Goal: Information Seeking & Learning: Find specific page/section

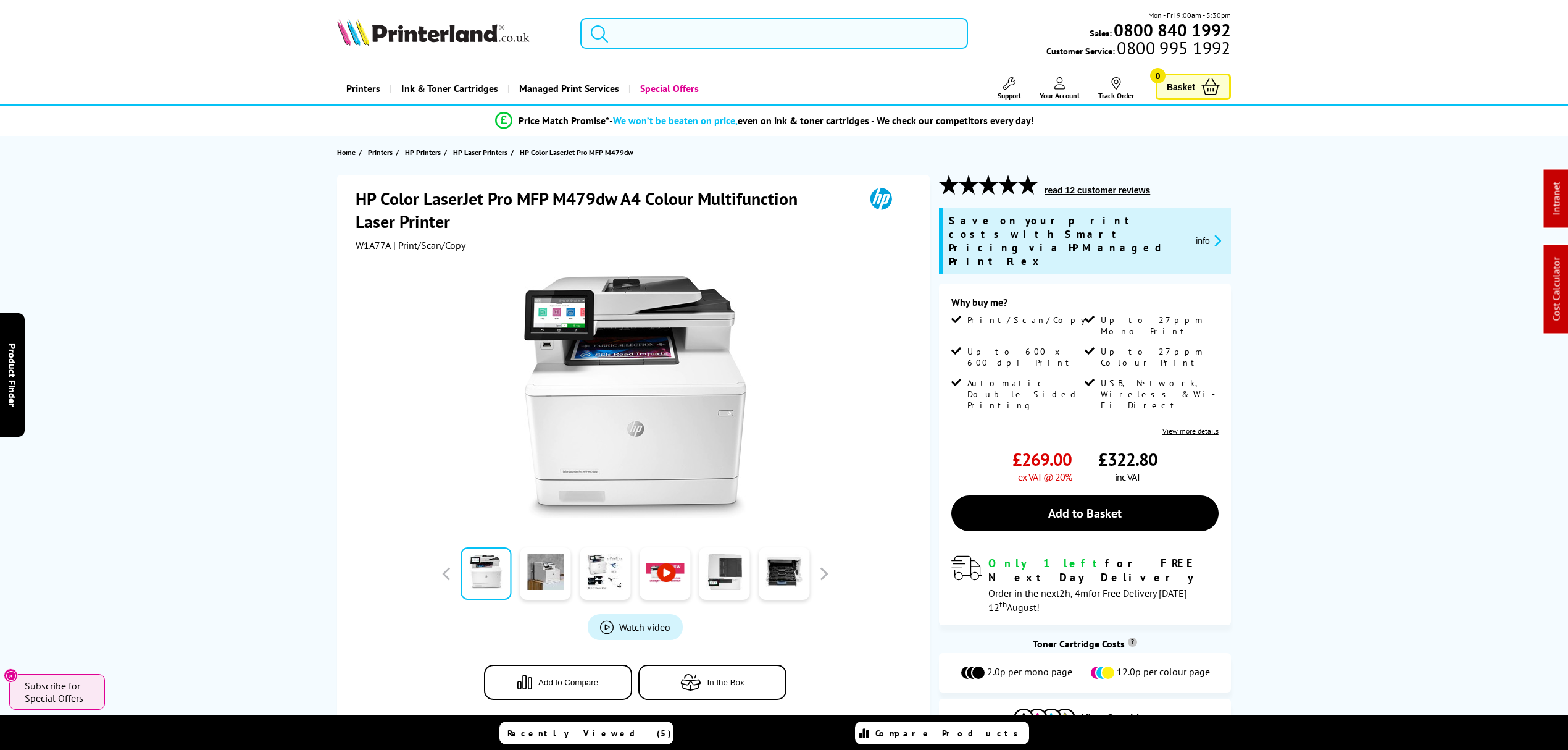
drag, startPoint x: 0, startPoint y: 0, endPoint x: 735, endPoint y: 52, distance: 736.8
click at [699, 20] on input "search" at bounding box center [774, 33] width 388 height 31
paste input "6QN28A"
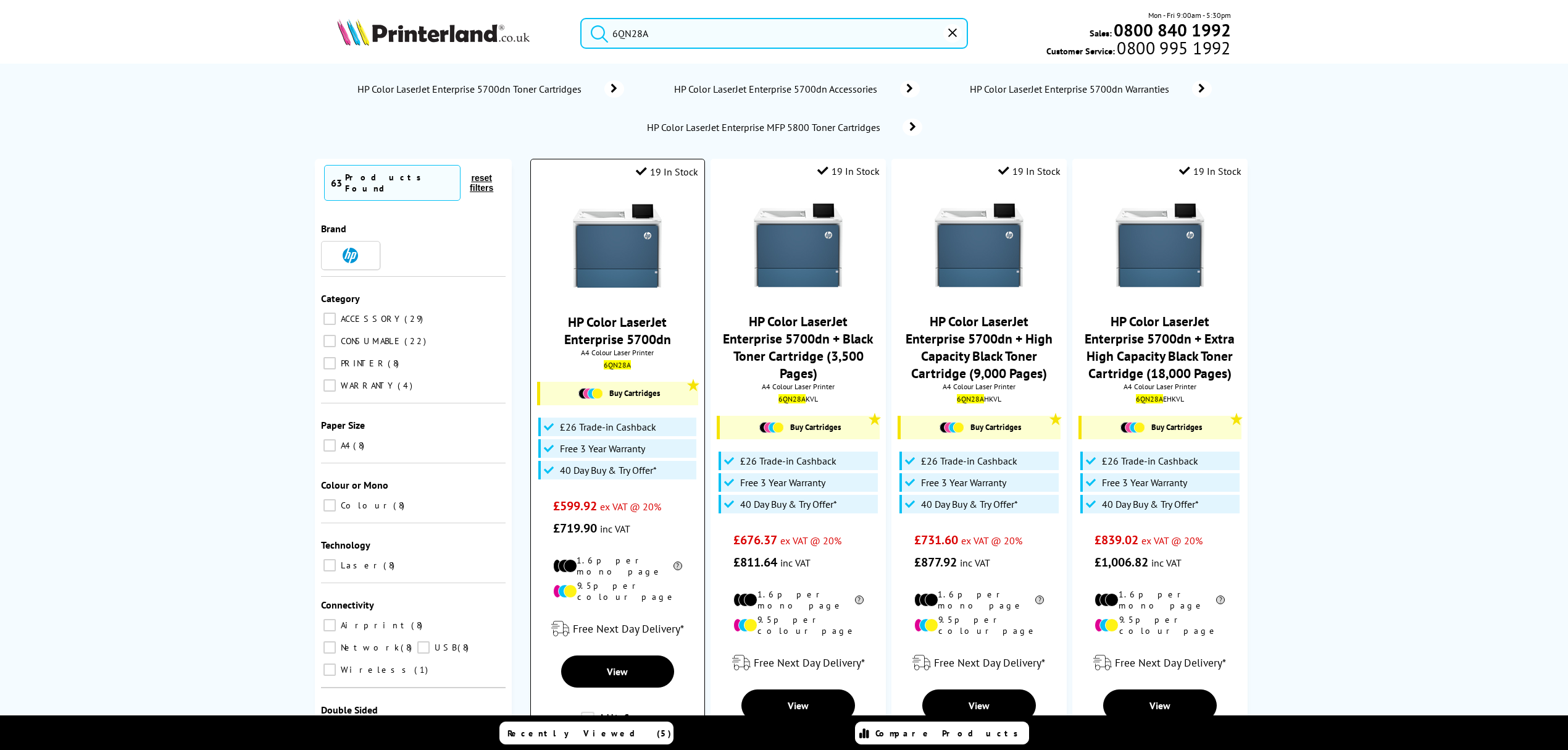
type input "6QN28A"
click at [638, 248] on img at bounding box center [617, 246] width 92 height 92
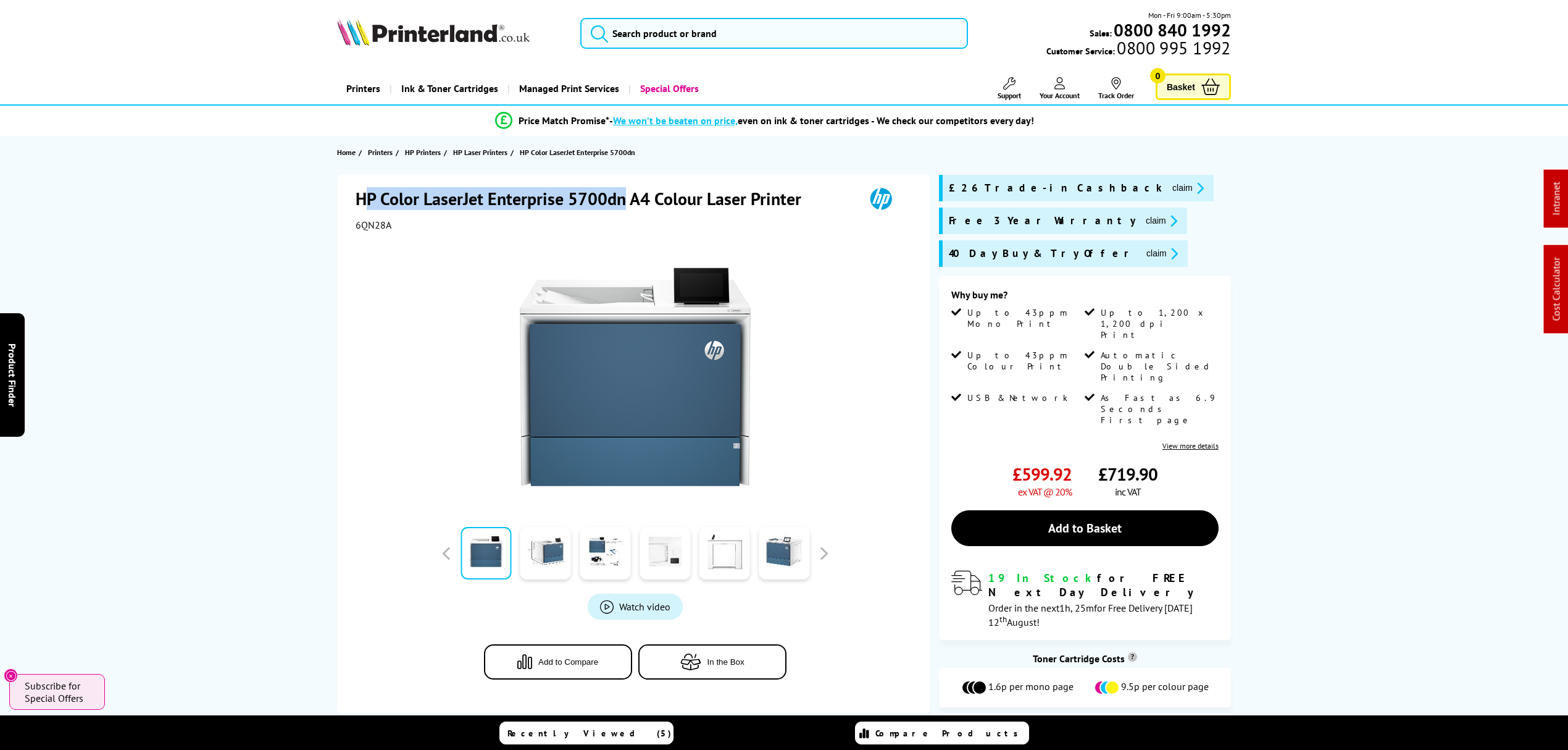
drag, startPoint x: 627, startPoint y: 190, endPoint x: 352, endPoint y: 186, distance: 275.0
click at [352, 186] on div "HP Color LaserJet Enterprise 5700dn A4 Colour Laser Printer 6QN28A Watch video …" at bounding box center [633, 444] width 592 height 538
copy h1 "P Color LaserJet Enterprise 5700dn"
drag, startPoint x: 233, startPoint y: 530, endPoint x: 243, endPoint y: 107, distance: 423.1
click at [750, 36] on input "search" at bounding box center [774, 33] width 388 height 31
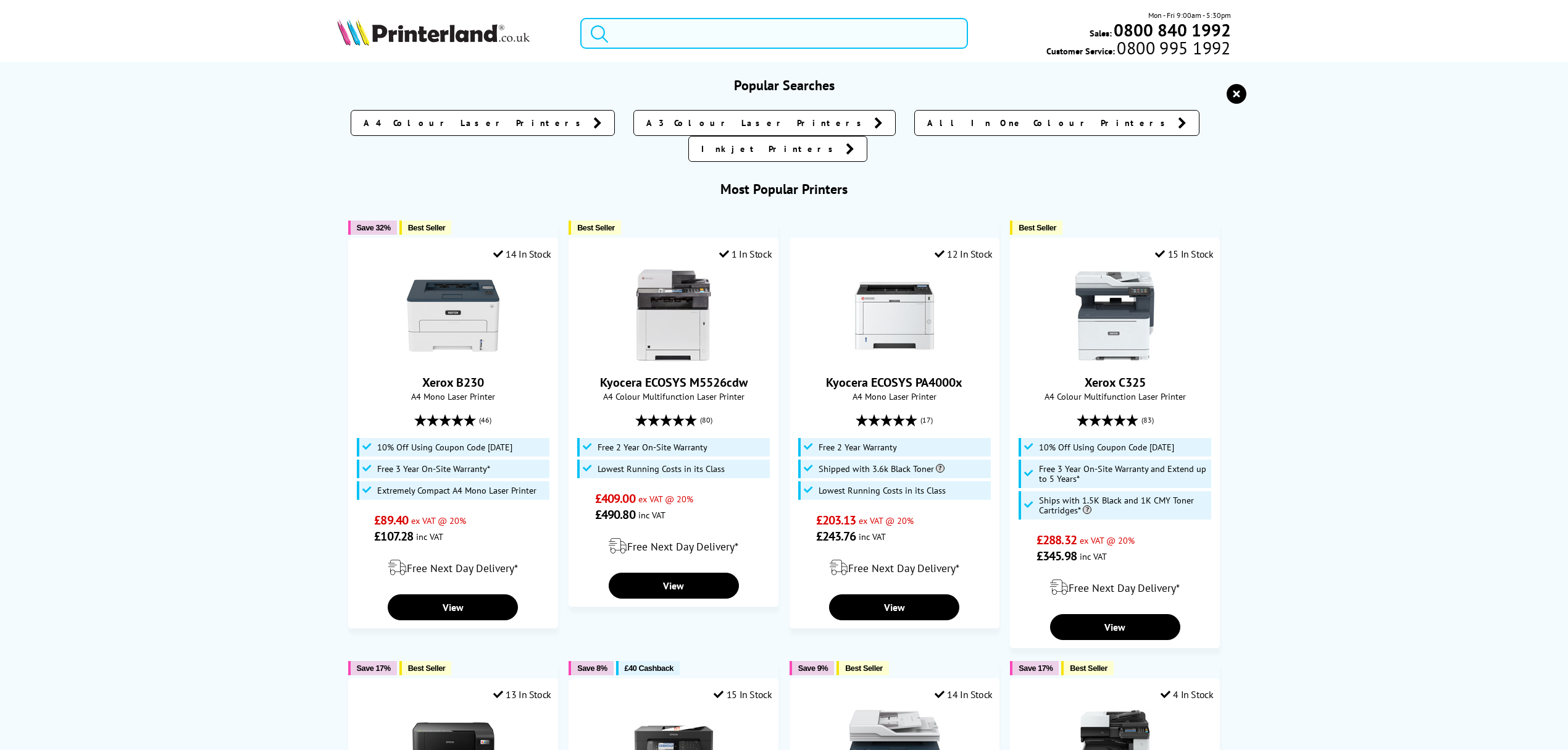
paste input "4RA83F"
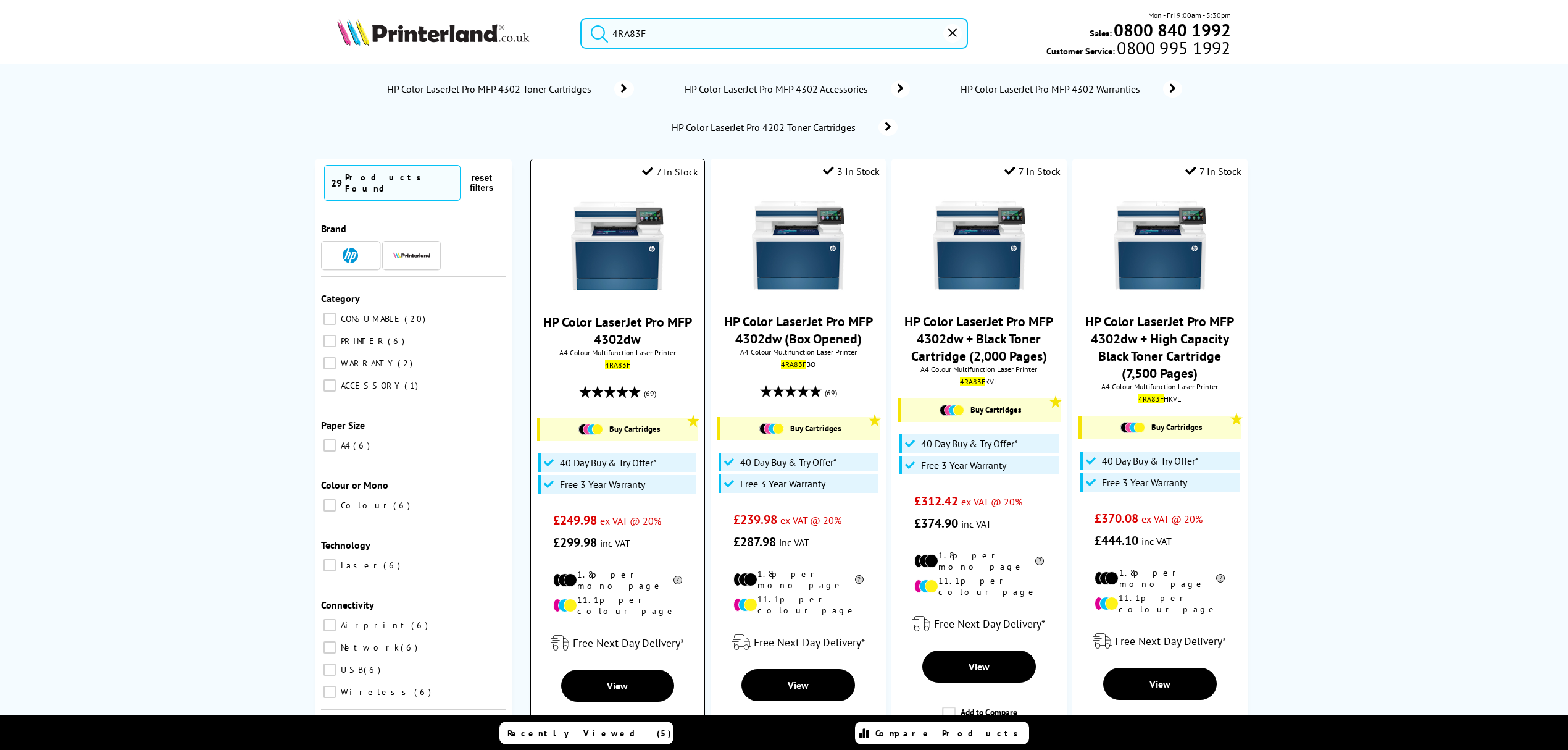
type input "4RA83F"
click at [650, 220] on img at bounding box center [617, 246] width 92 height 92
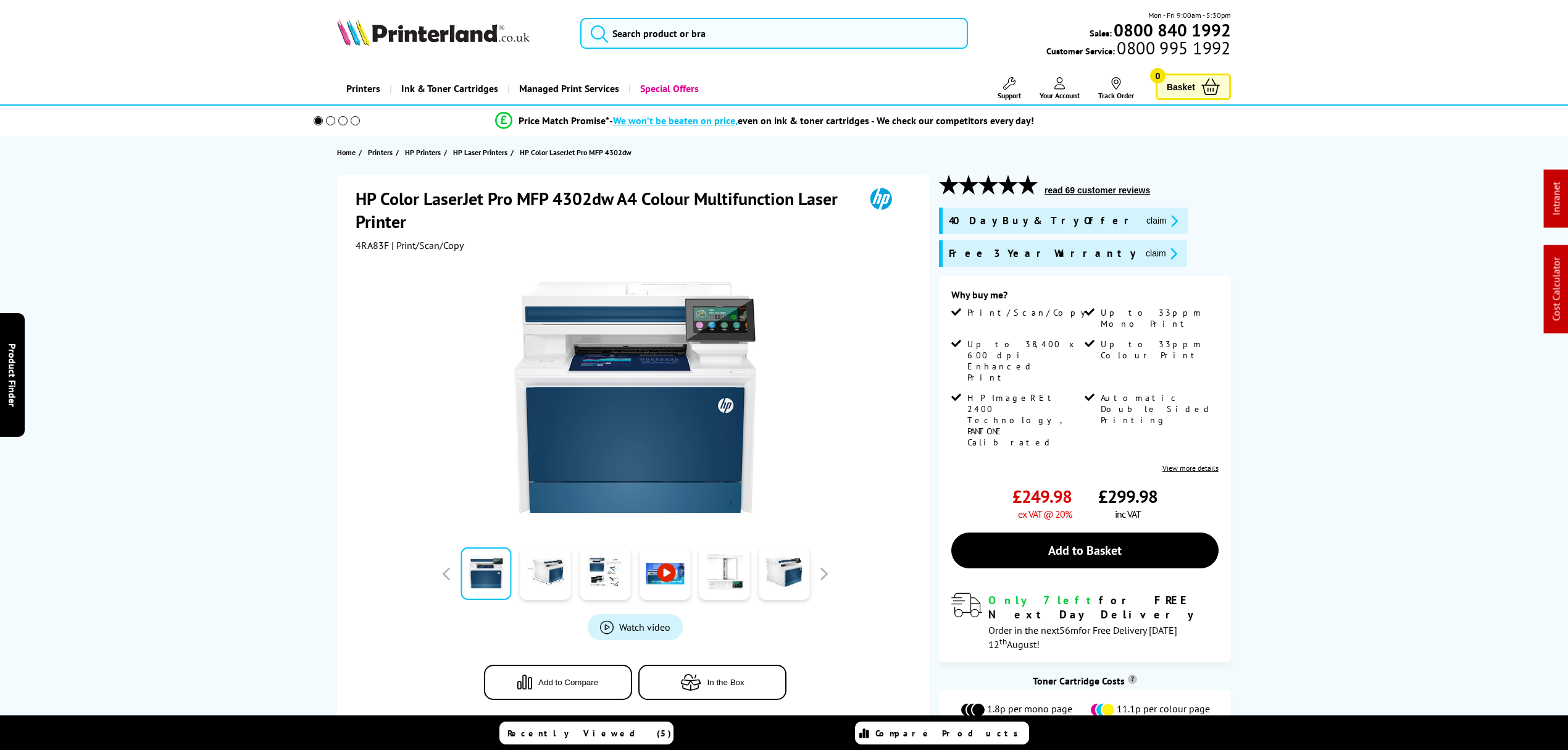
click at [1143, 214] on button "claim" at bounding box center [1162, 221] width 39 height 14
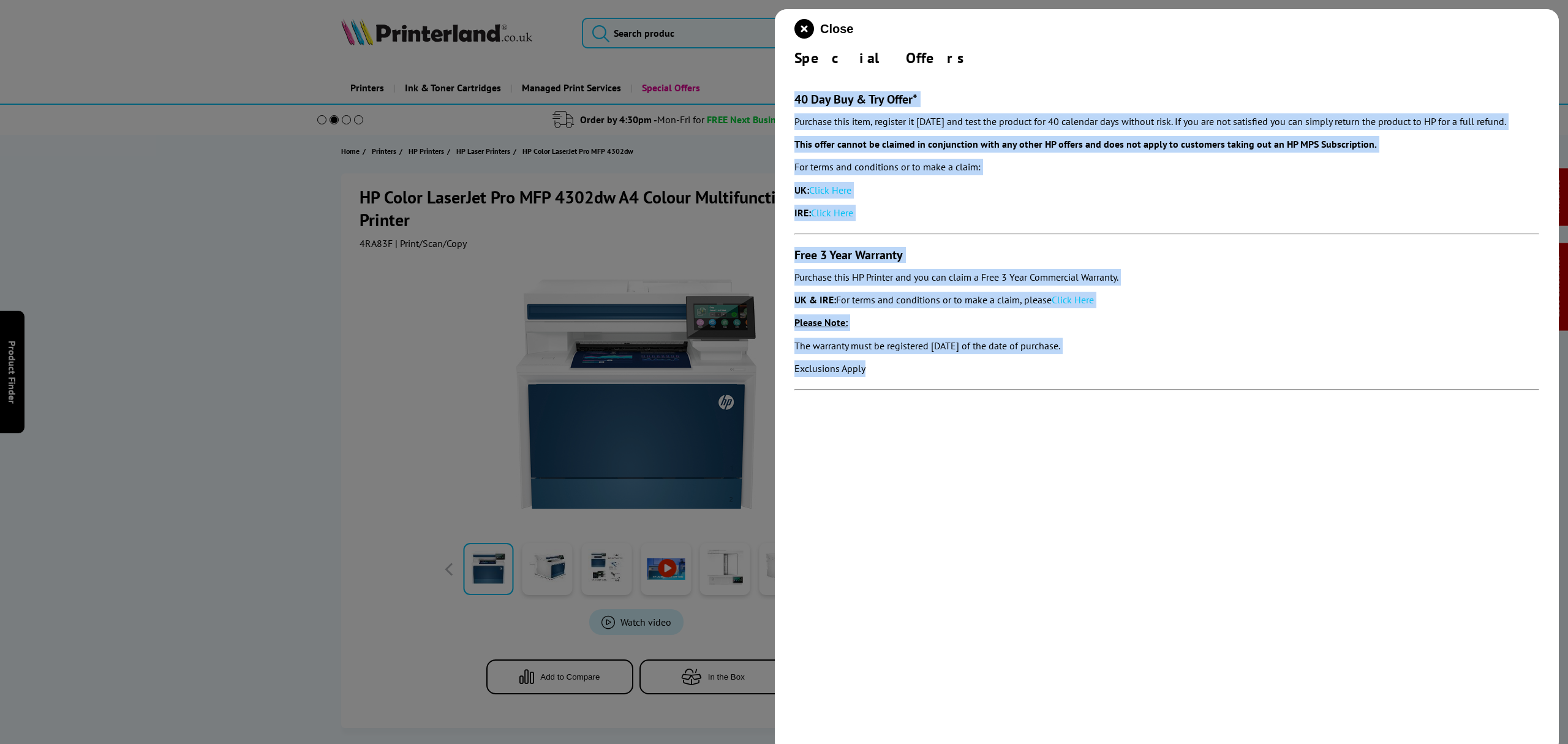
drag, startPoint x: 955, startPoint y: 388, endPoint x: 812, endPoint y: 47, distance: 369.8
click at [784, 96] on div "Close Special Offers 40 Day Buy & Try Offer* Purchase this item, register it wi…" at bounding box center [1166, 381] width 784 height 744
copy section "40 Day Buy & Try Offer* Purchase this item, register it within 30 days and test…"
click at [807, 23] on icon "close modal" at bounding box center [804, 29] width 20 height 20
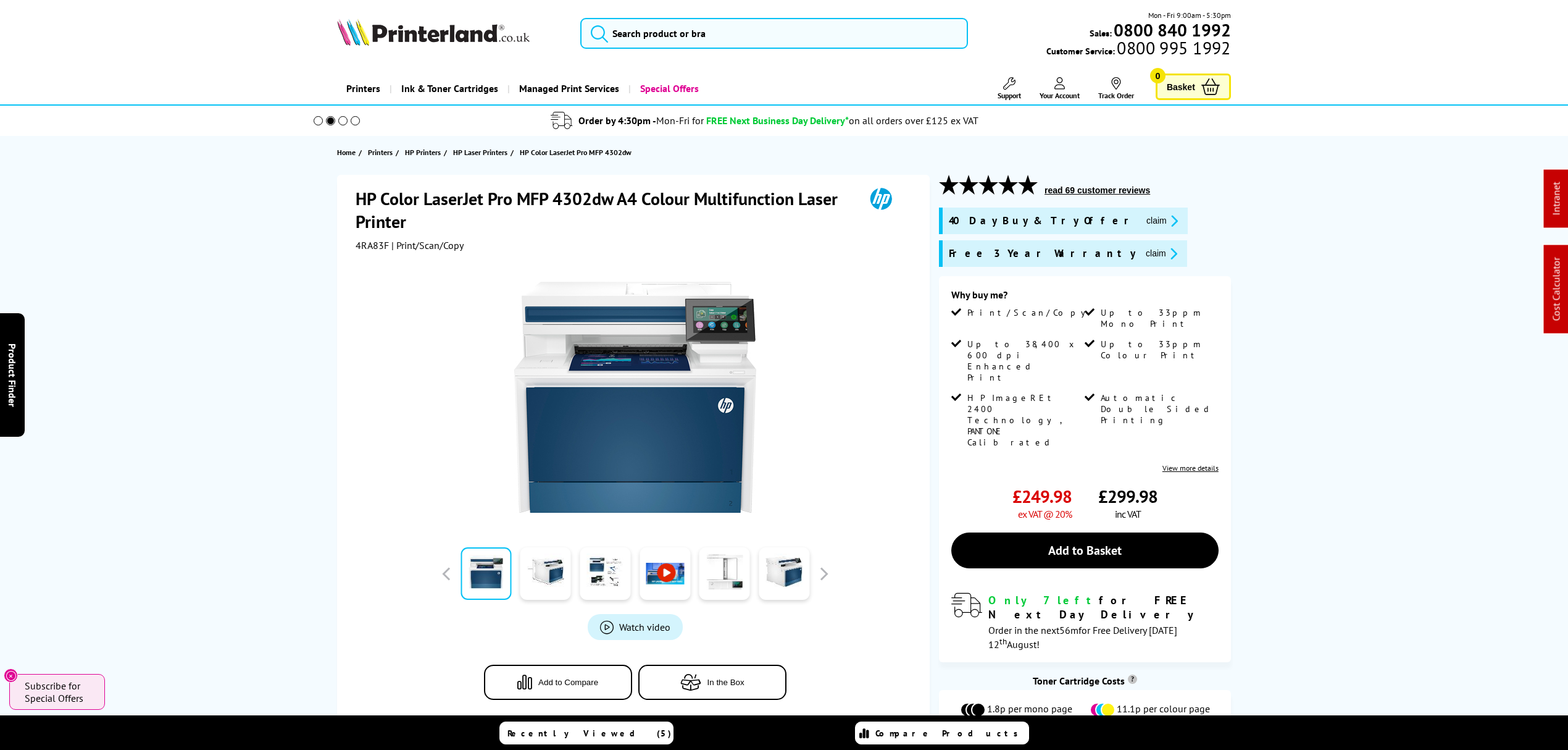
scroll to position [473, 0]
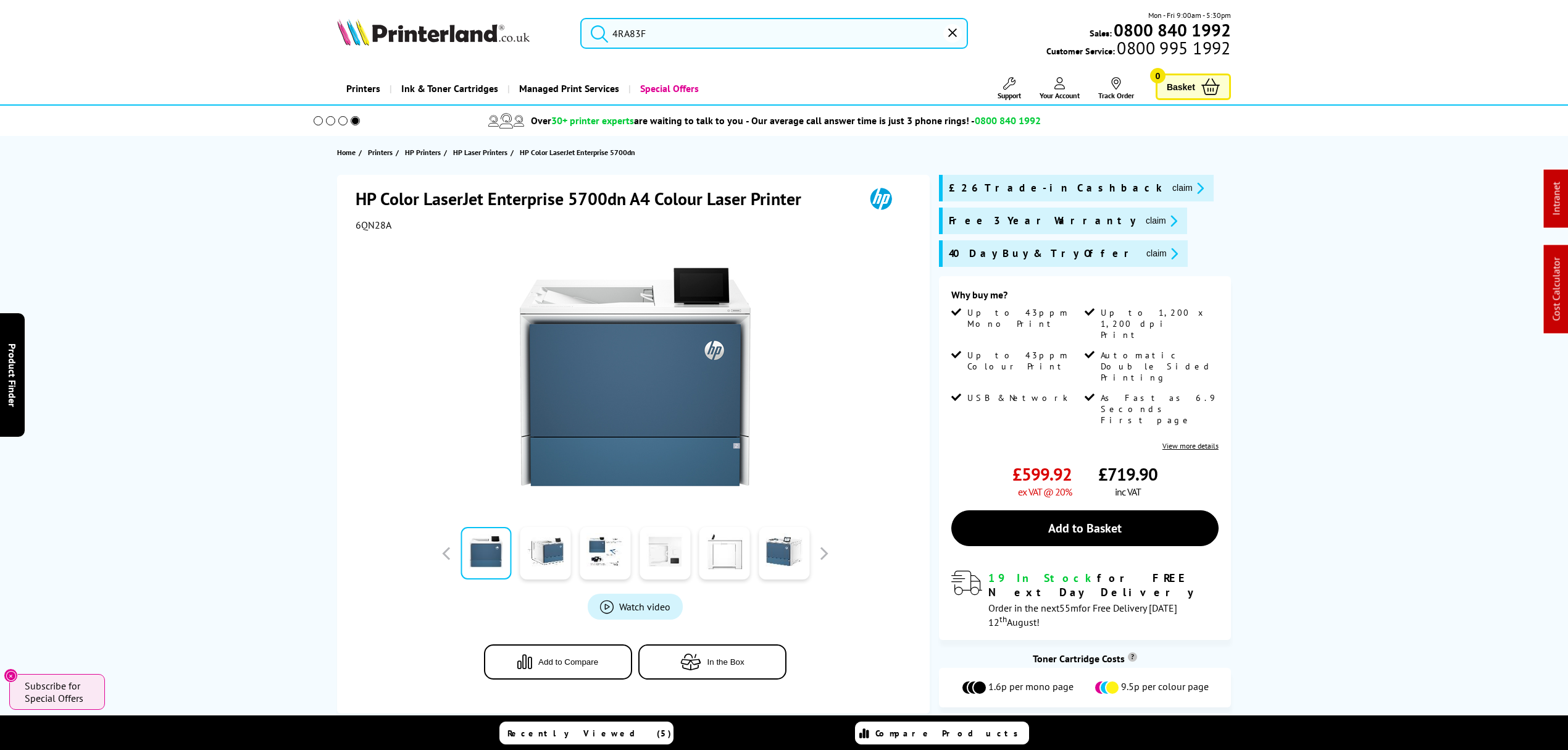
drag, startPoint x: 221, startPoint y: 232, endPoint x: 220, endPoint y: 136, distance: 96.0
drag, startPoint x: 314, startPoint y: 78, endPoint x: 304, endPoint y: -27, distance: 105.5
drag, startPoint x: 270, startPoint y: 200, endPoint x: 282, endPoint y: 99, distance: 101.7
click at [1169, 189] on button "claim" at bounding box center [1188, 188] width 39 height 14
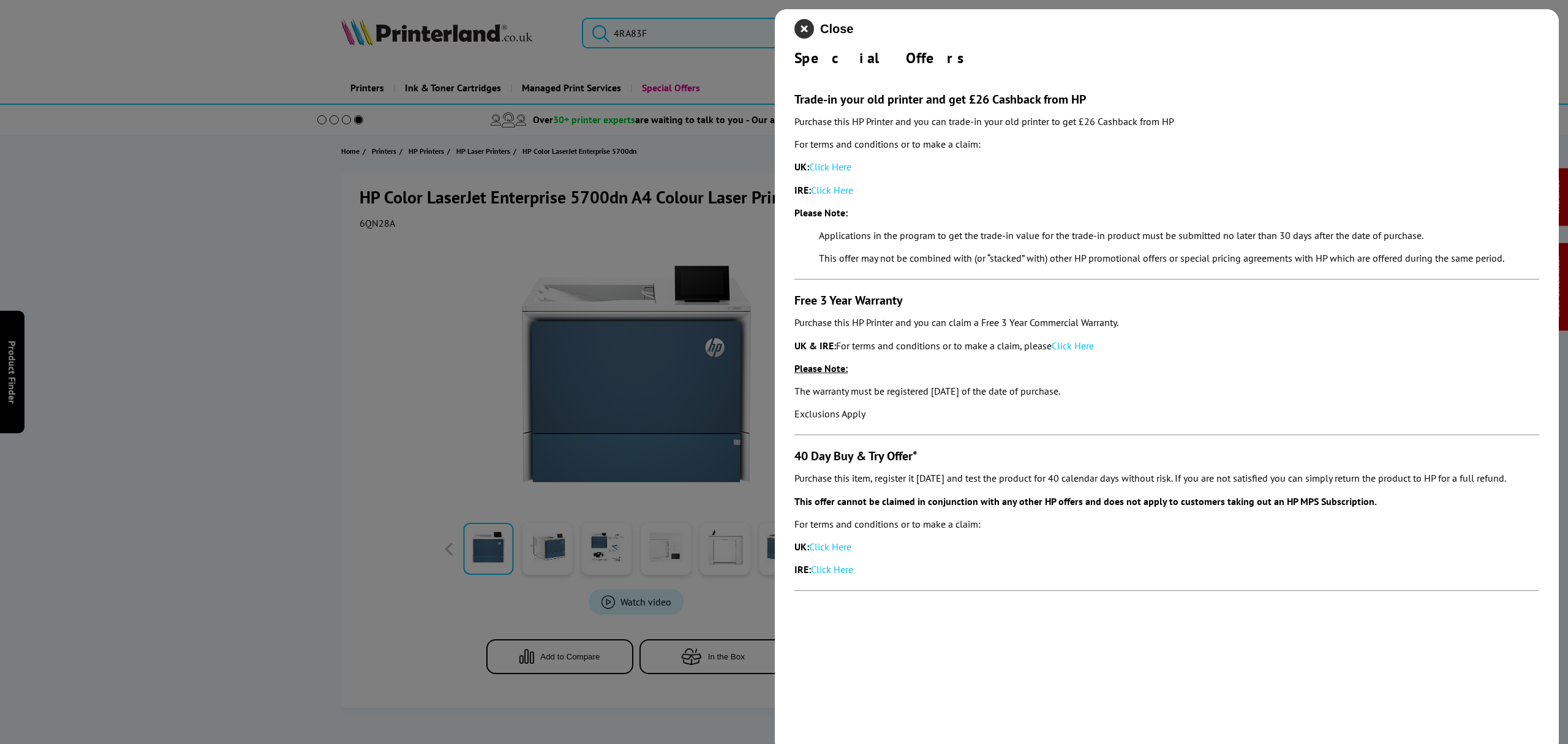
click at [806, 29] on icon "close modal" at bounding box center [804, 29] width 20 height 20
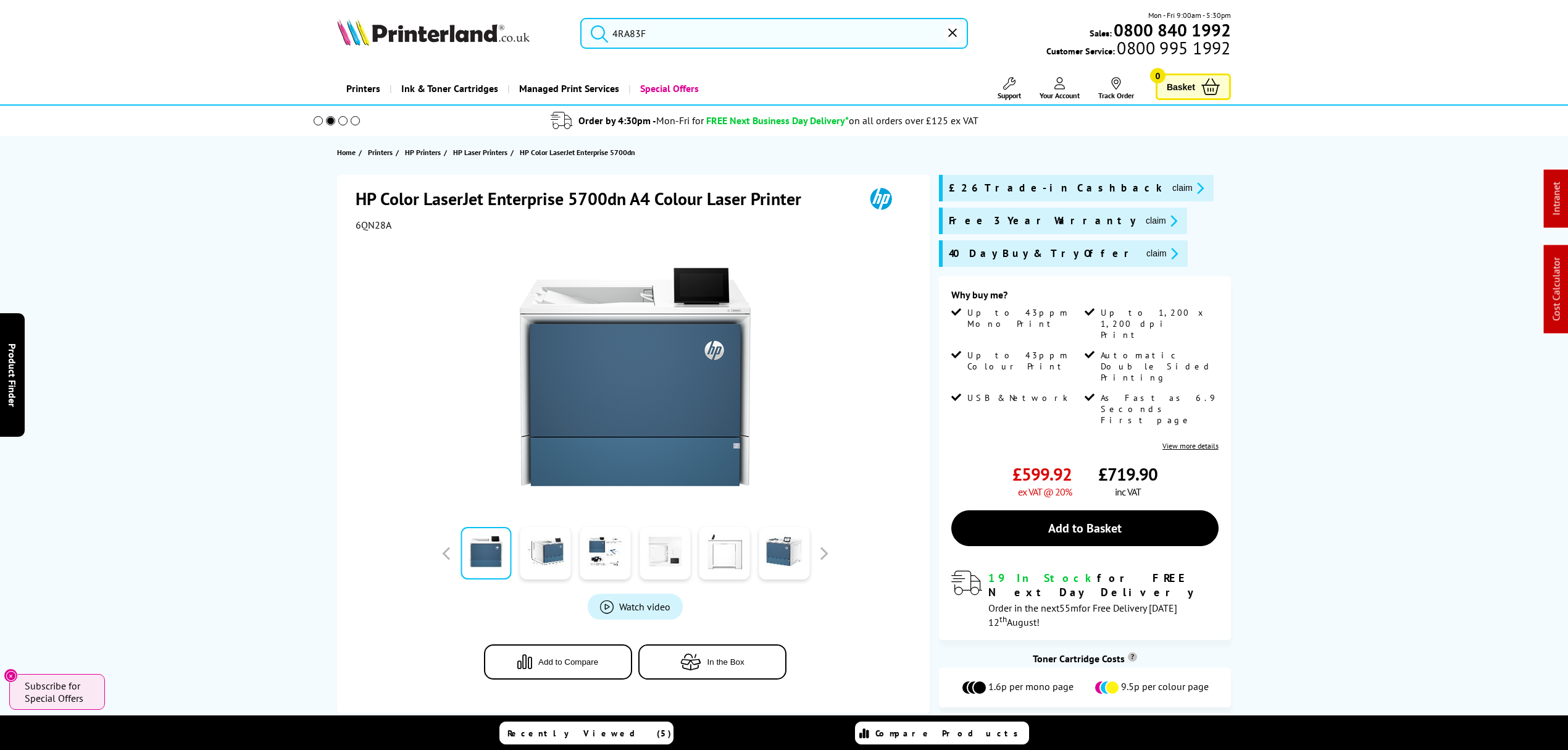
click at [1169, 184] on button "claim" at bounding box center [1188, 188] width 39 height 14
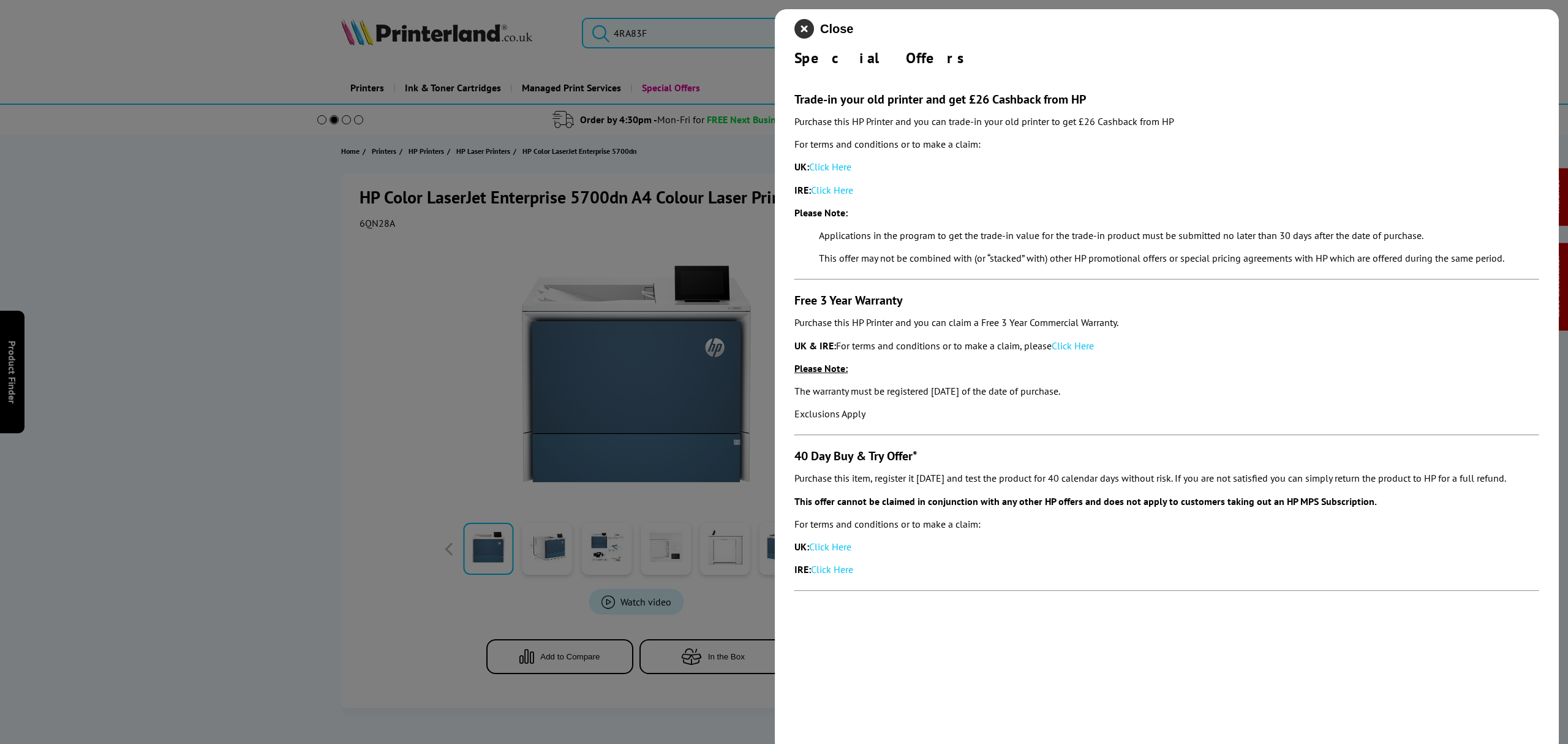
click at [795, 31] on icon "close modal" at bounding box center [804, 29] width 20 height 20
